Goal: Navigation & Orientation: Find specific page/section

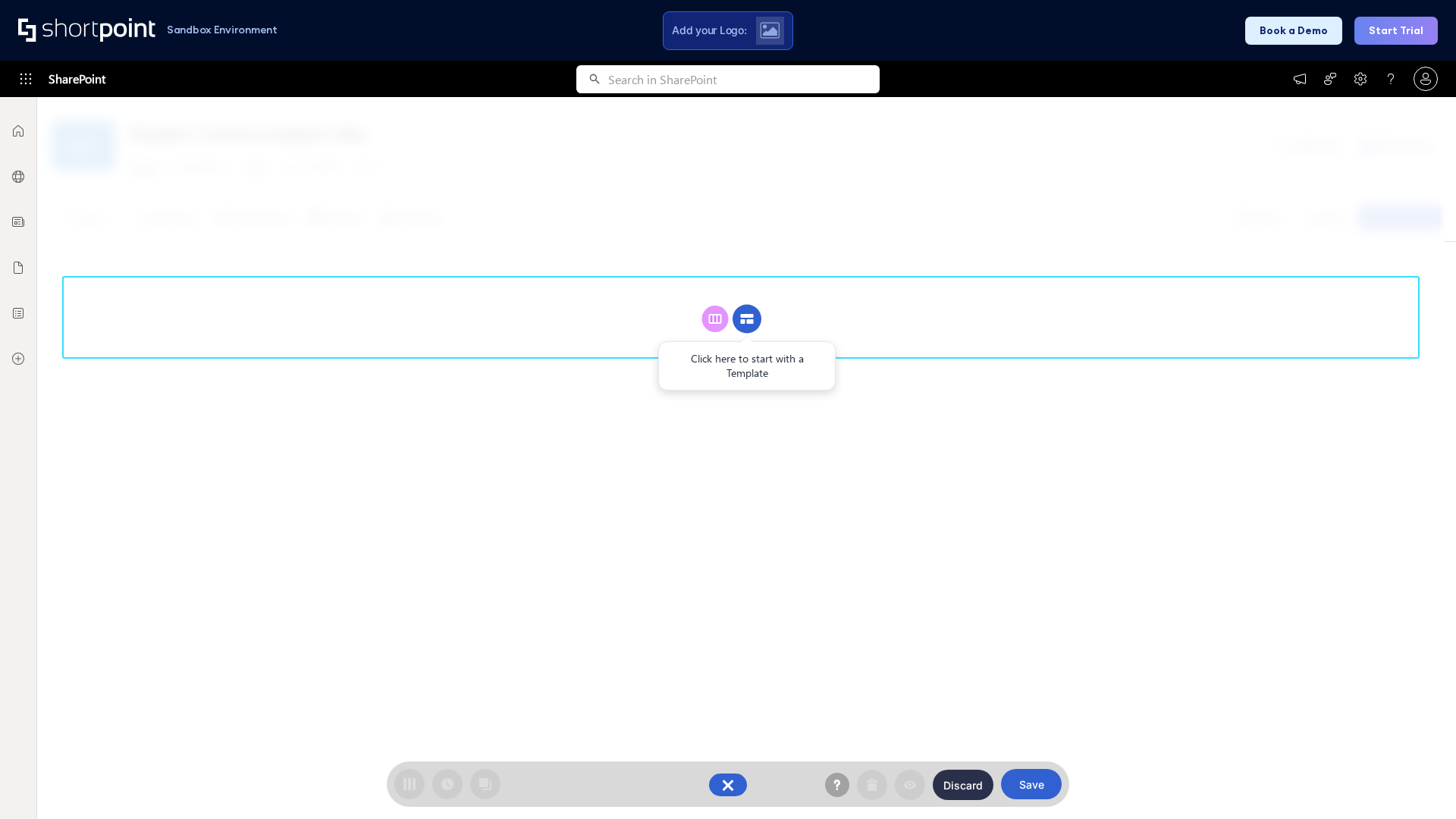
click at [747, 319] on circle at bounding box center [747, 319] width 29 height 29
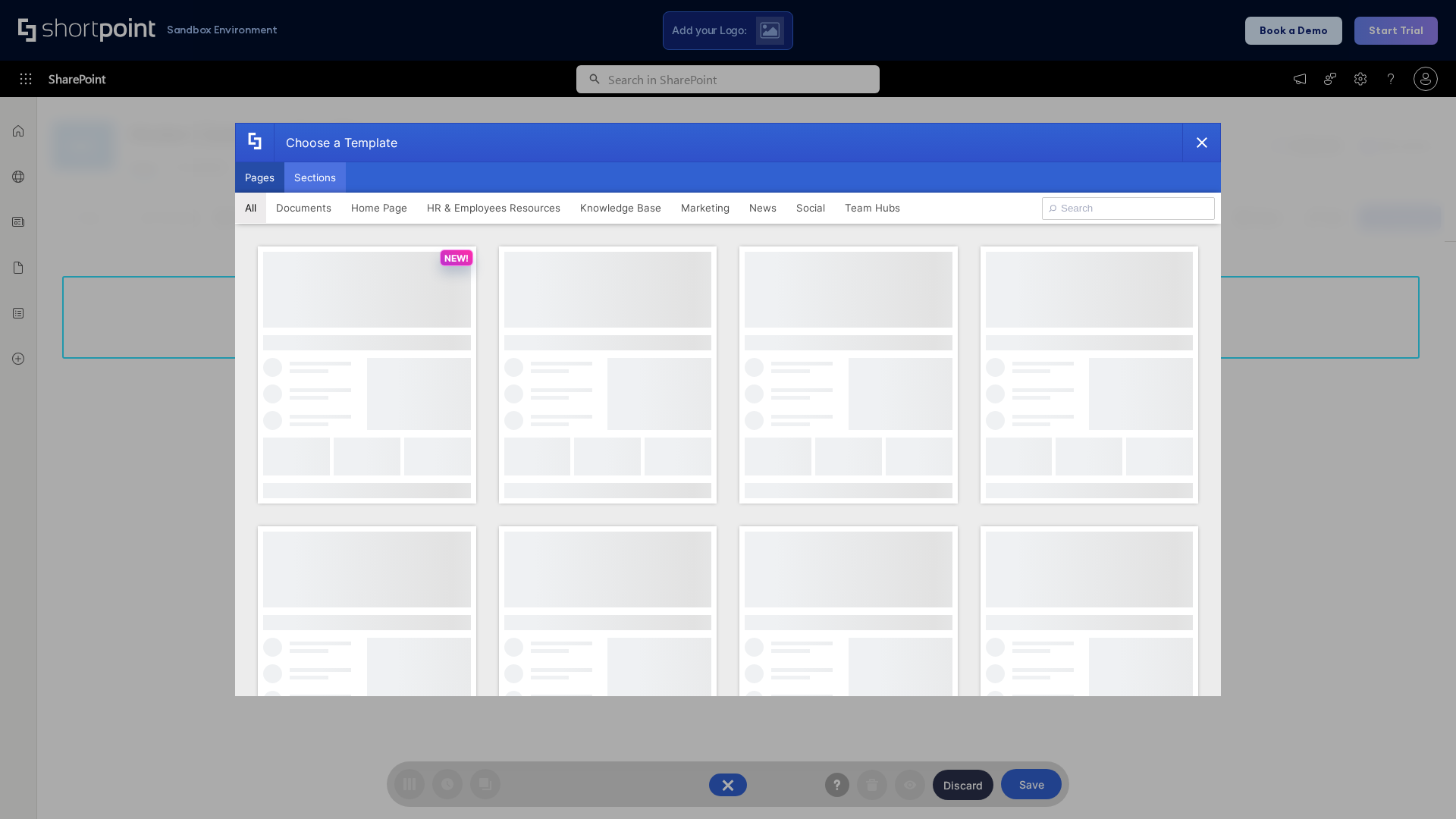
click at [314, 178] on button "Sections" at bounding box center [315, 178] width 61 height 31
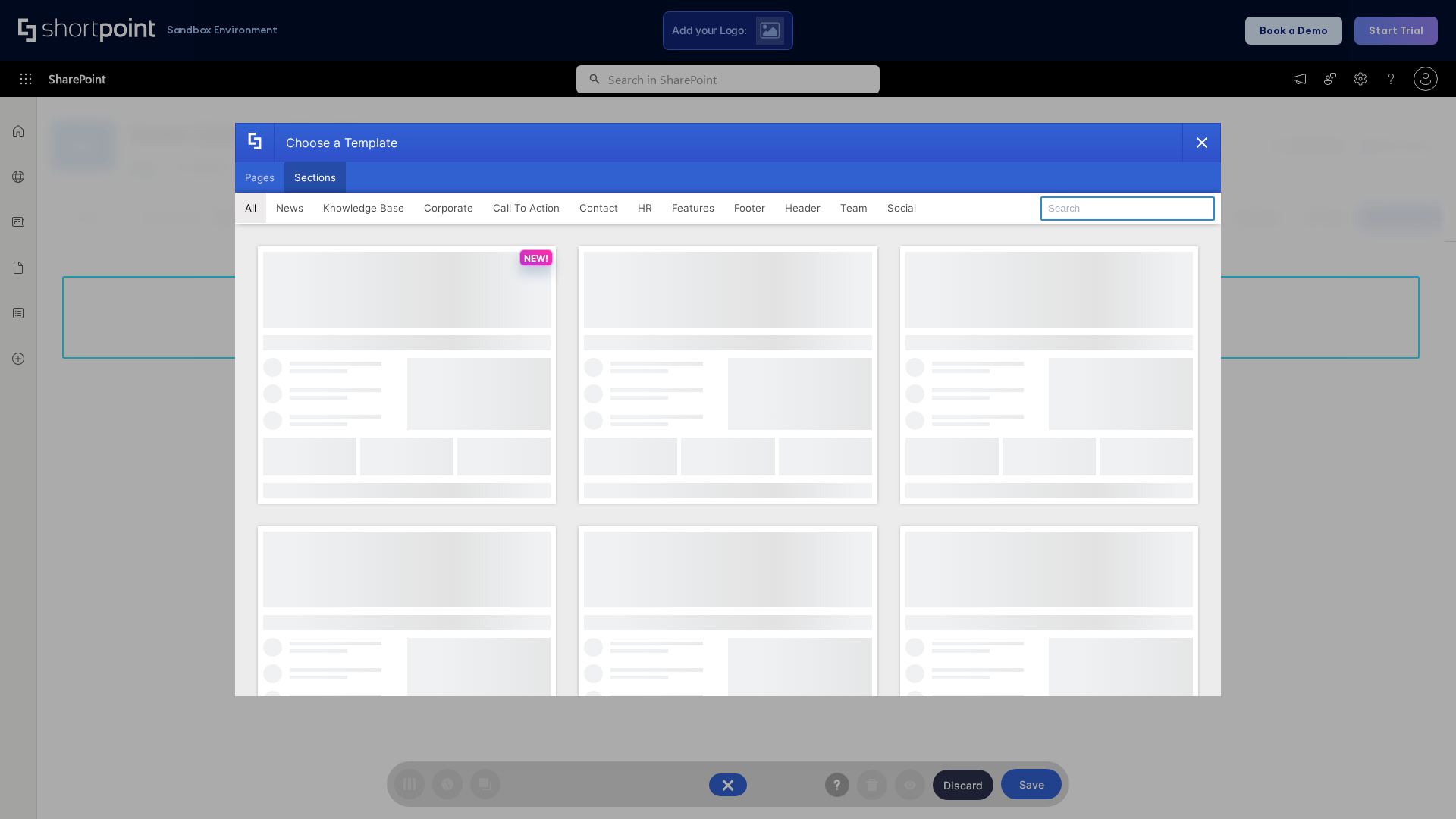
type input "Quick Links"
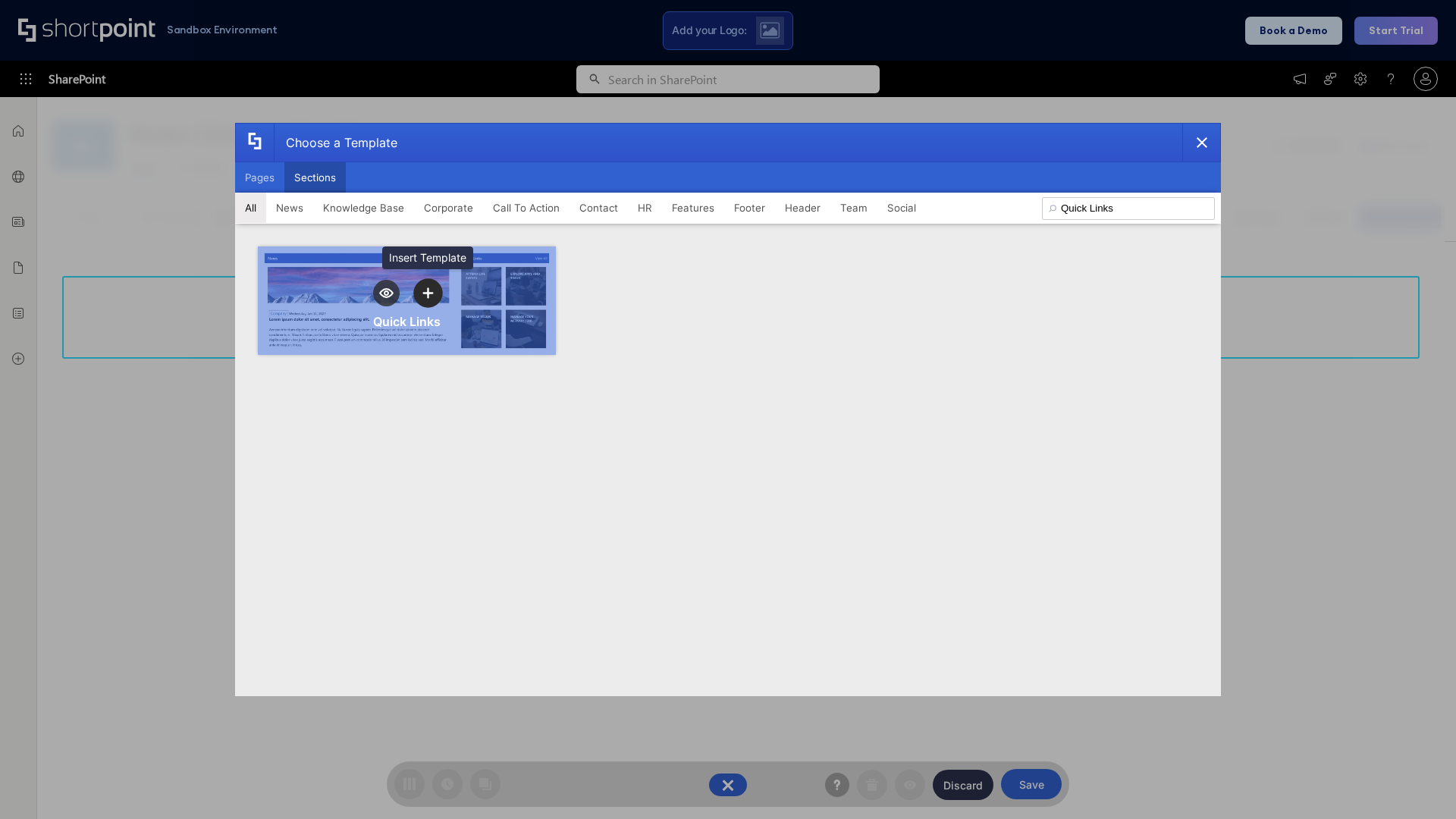
click at [427, 293] on icon "template selector" at bounding box center [427, 292] width 11 height 11
